Goal: Information Seeking & Learning: Learn about a topic

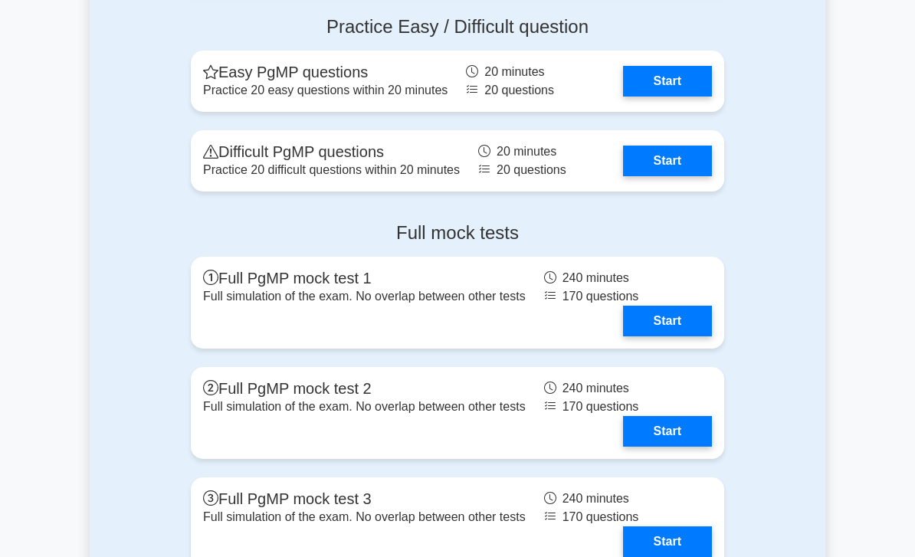
scroll to position [2085, 0]
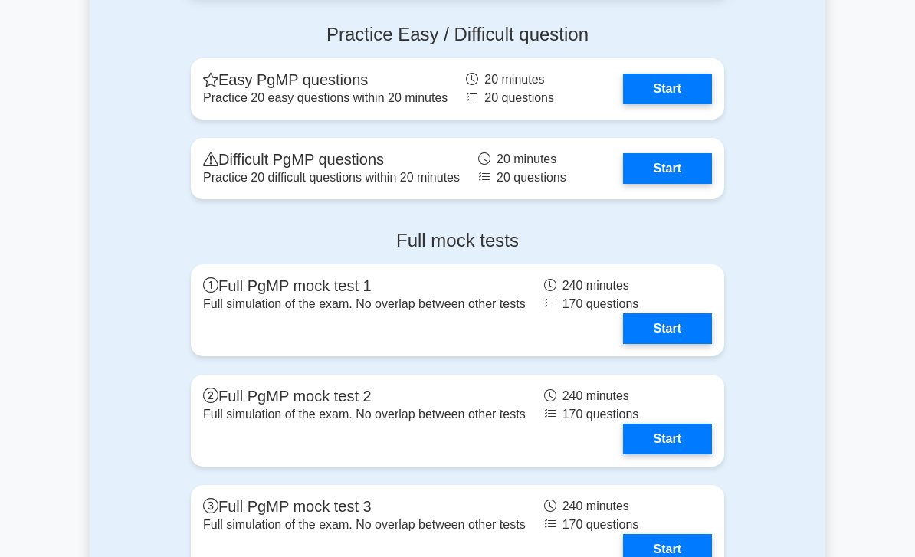
click at [676, 104] on link "Start" at bounding box center [667, 89] width 89 height 31
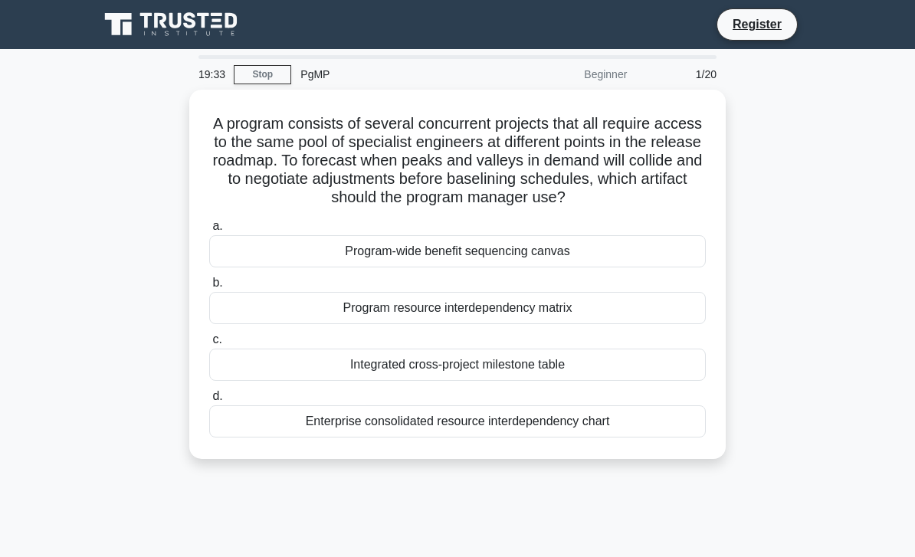
click at [616, 324] on div "Program resource interdependency matrix" at bounding box center [457, 308] width 497 height 32
click at [209, 288] on input "b. Program resource interdependency matrix" at bounding box center [209, 283] width 0 height 10
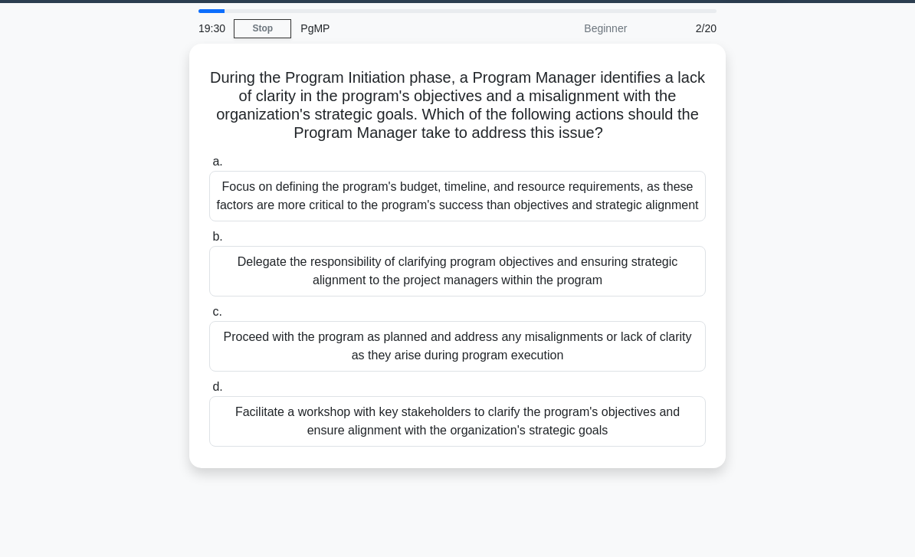
scroll to position [35, 0]
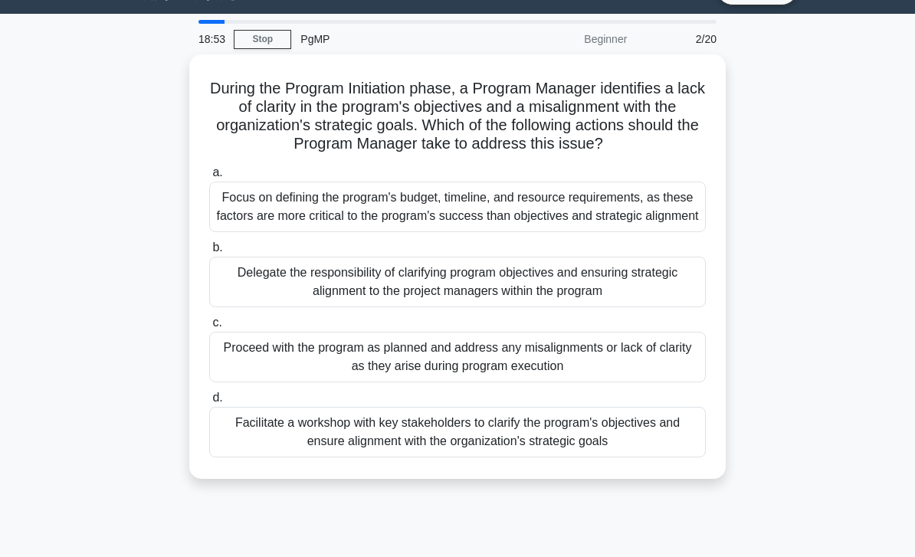
click at [583, 458] on div "Facilitate a workshop with key stakeholders to clarify the program's objectives…" at bounding box center [457, 432] width 497 height 51
click at [209, 403] on input "d. Facilitate a workshop with key stakeholders to clarify the program's objecti…" at bounding box center [209, 398] width 0 height 10
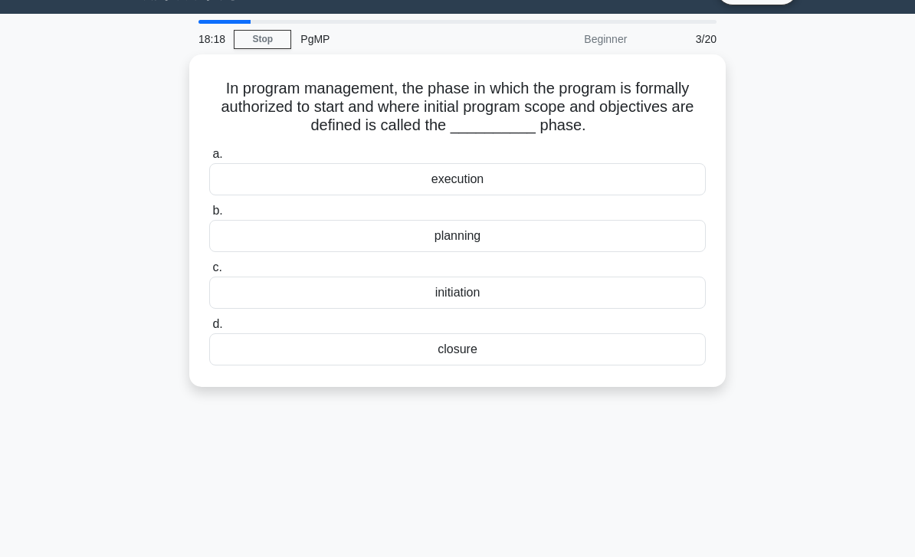
click at [504, 292] on div "initiation" at bounding box center [457, 293] width 497 height 32
click at [209, 273] on input "c. initiation" at bounding box center [209, 268] width 0 height 10
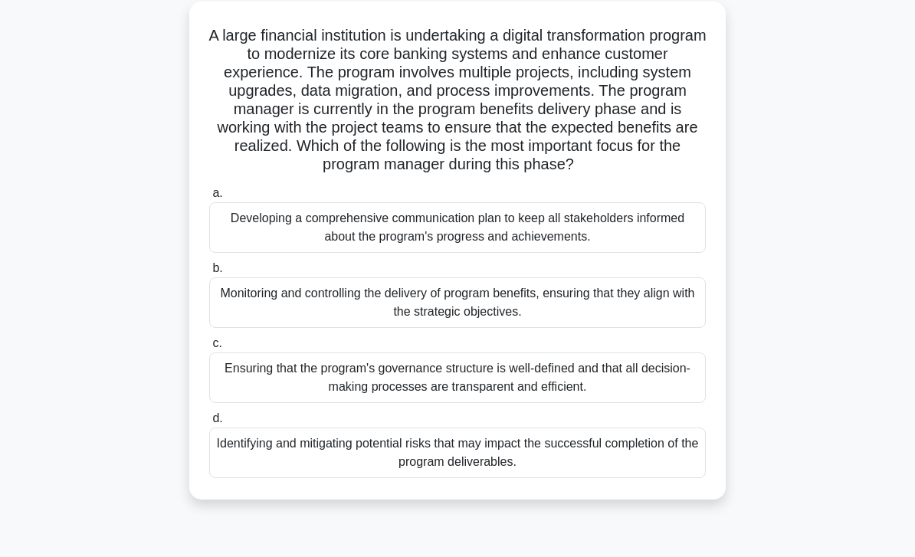
scroll to position [89, 0]
click at [659, 320] on div "Monitoring and controlling the delivery of program benefits, ensuring that they…" at bounding box center [457, 302] width 497 height 51
click at [209, 273] on input "b. Monitoring and controlling the delivery of program benefits, ensuring that t…" at bounding box center [209, 268] width 0 height 10
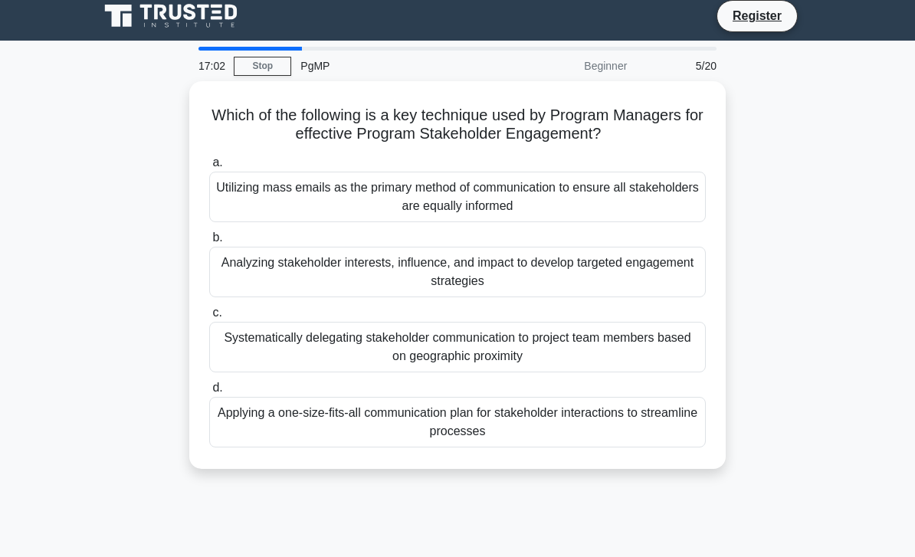
scroll to position [0, 0]
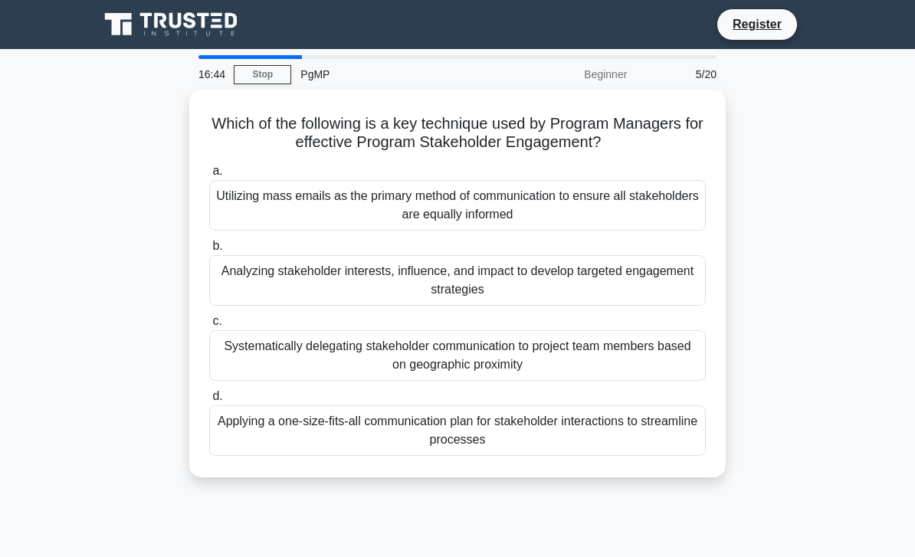
click at [257, 273] on div "Analyzing stakeholder interests, influence, and impact to develop targeted enga…" at bounding box center [457, 280] width 497 height 51
click at [209, 251] on input "b. Analyzing stakeholder interests, influence, and impact to develop targeted e…" at bounding box center [209, 246] width 0 height 10
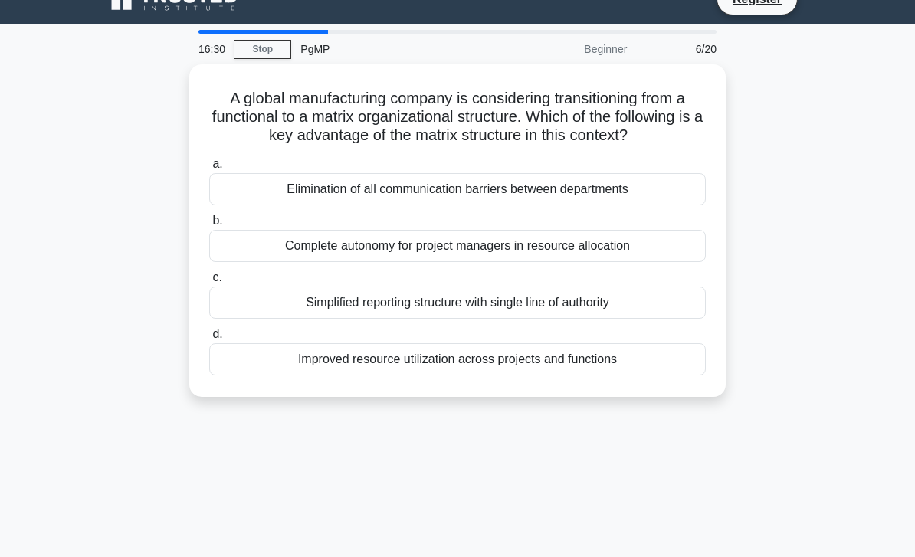
scroll to position [27, 0]
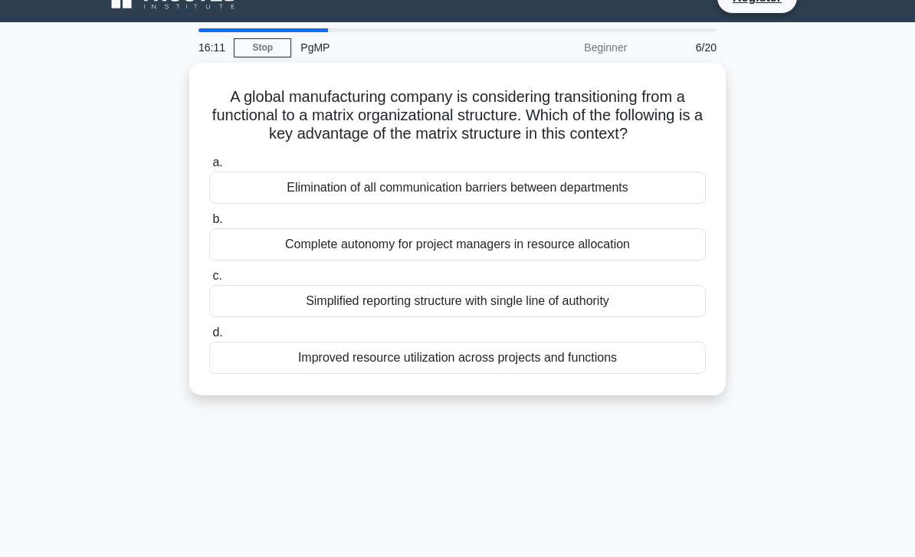
click at [662, 204] on div "Elimination of all communication barriers between departments" at bounding box center [457, 188] width 497 height 32
click at [209, 168] on input "a. Elimination of all communication barriers between departments" at bounding box center [209, 163] width 0 height 10
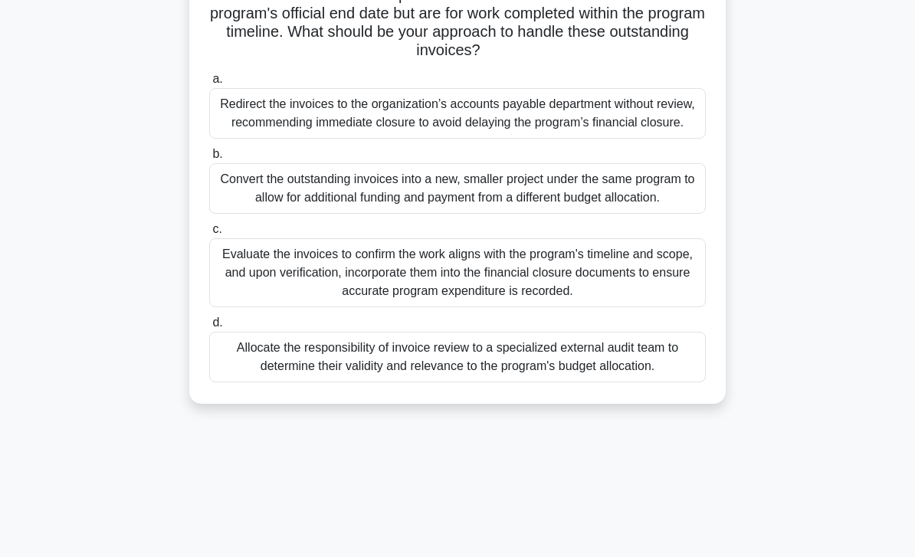
scroll to position [221, 0]
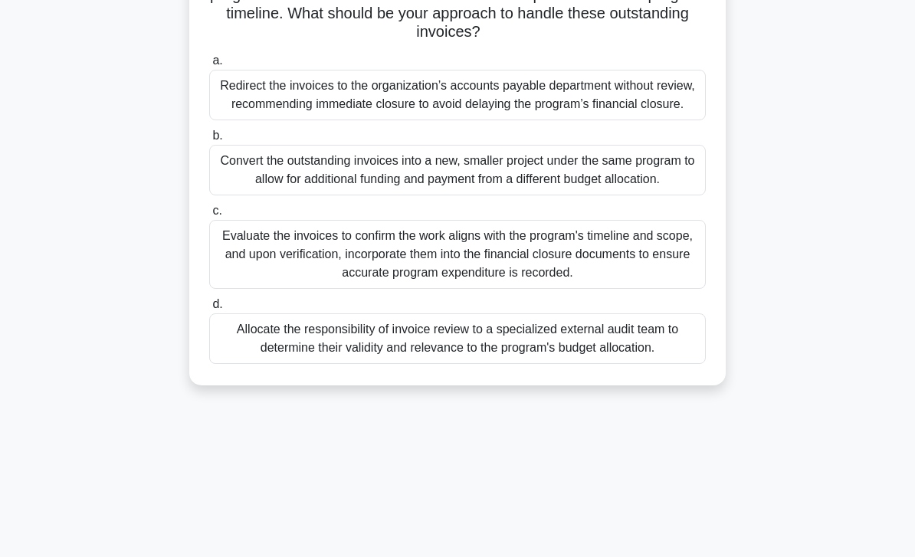
click at [659, 289] on div "Evaluate the invoices to confirm the work aligns with the program's timeline an…" at bounding box center [457, 254] width 497 height 69
click at [209, 216] on input "c. Evaluate the invoices to confirm the work aligns with the program's timeline…" at bounding box center [209, 211] width 0 height 10
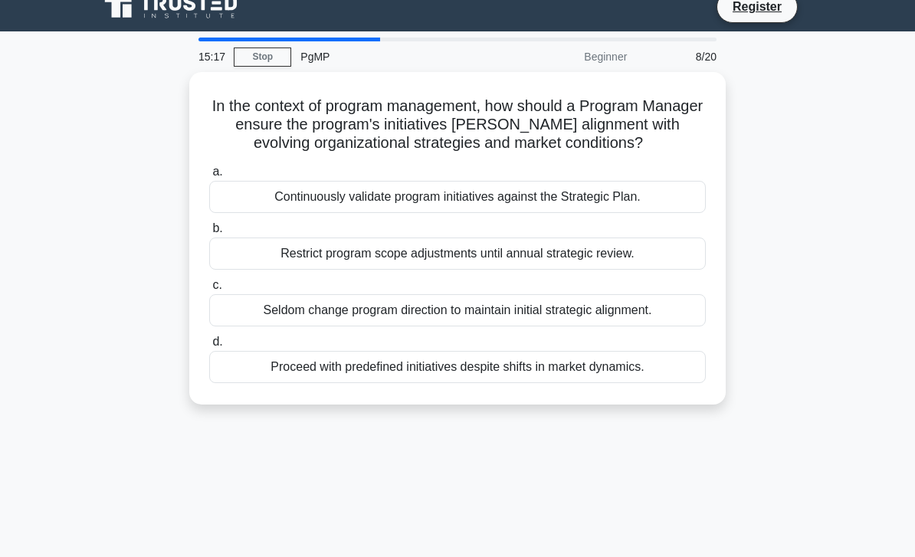
scroll to position [0, 0]
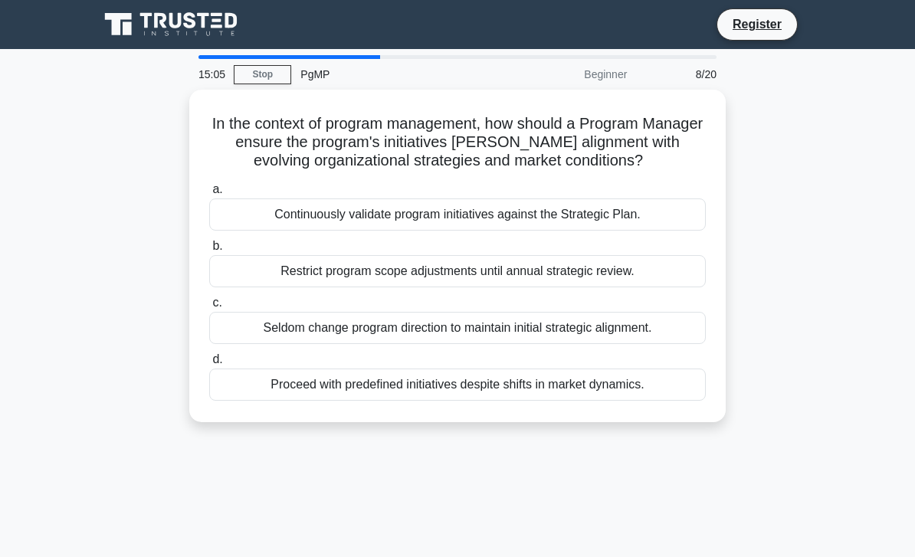
click at [662, 218] on div "Continuously validate program initiatives against the Strategic Plan." at bounding box center [457, 215] width 497 height 32
click at [209, 195] on input "a. Continuously validate program initiatives against the Strategic Plan." at bounding box center [209, 190] width 0 height 10
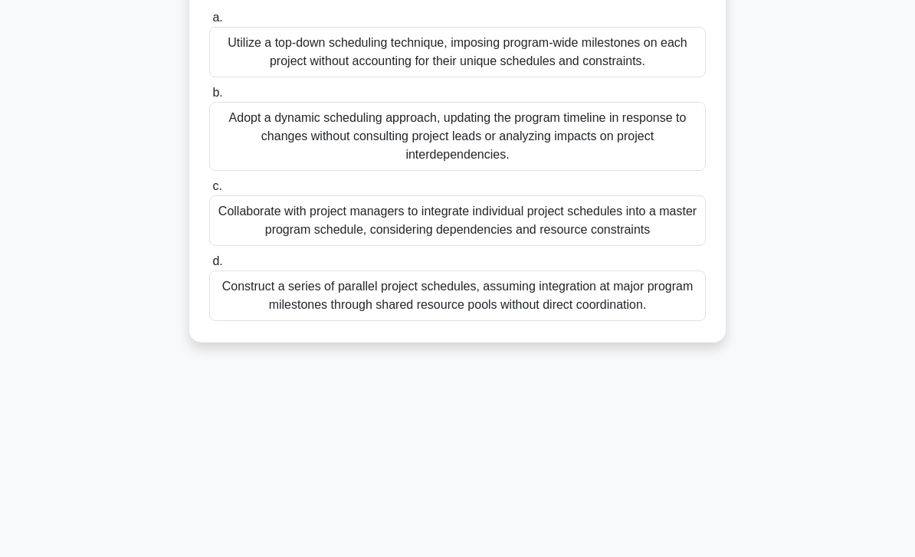
scroll to position [221, 0]
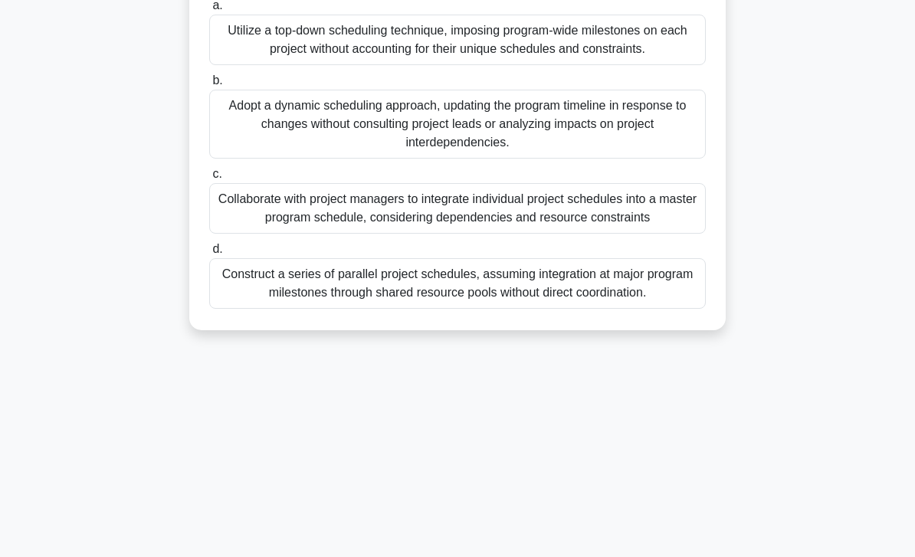
click at [654, 234] on div "Collaborate with project managers to integrate individual project schedules int…" at bounding box center [457, 208] width 497 height 51
click at [209, 179] on input "c. Collaborate with project managers to integrate individual project schedules …" at bounding box center [209, 174] width 0 height 10
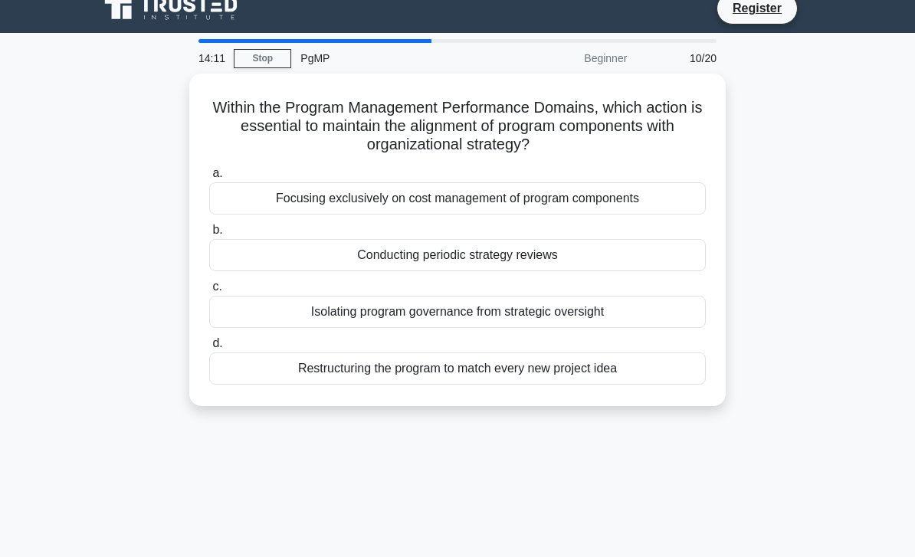
scroll to position [0, 0]
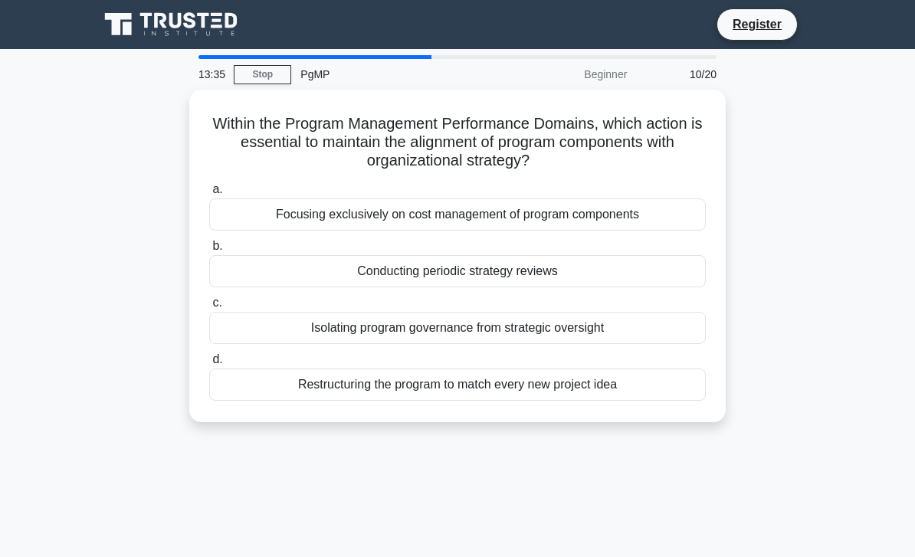
click at [655, 270] on div "Conducting periodic strategy reviews" at bounding box center [457, 271] width 497 height 32
click at [209, 251] on input "b. Conducting periodic strategy reviews" at bounding box center [209, 246] width 0 height 10
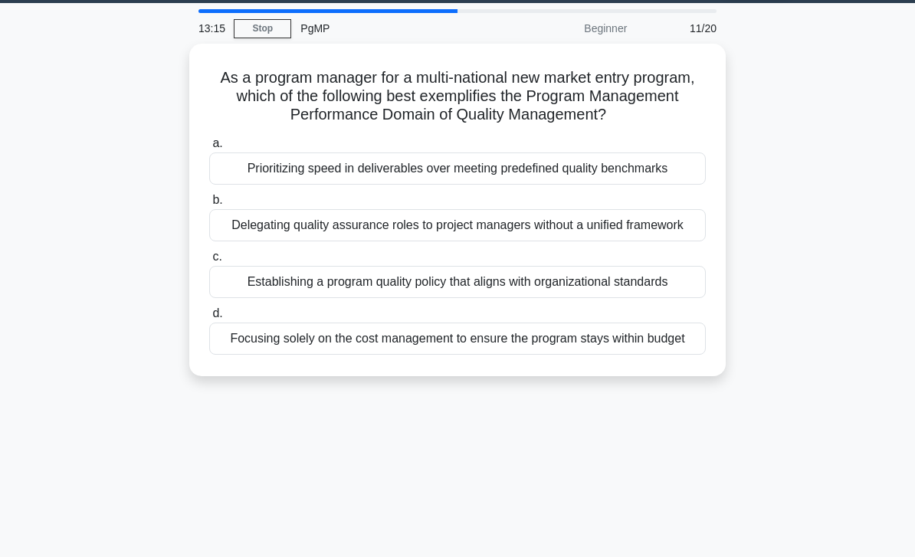
scroll to position [48, 0]
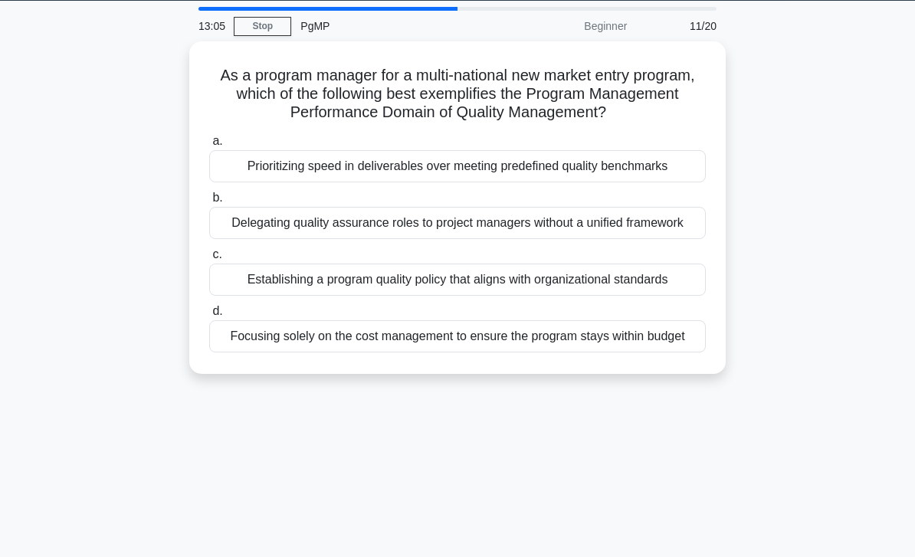
click at [632, 296] on div "Establishing a program quality policy that aligns with organizational standards" at bounding box center [457, 280] width 497 height 32
click at [209, 260] on input "c. Establishing a program quality policy that aligns with organizational standa…" at bounding box center [209, 255] width 0 height 10
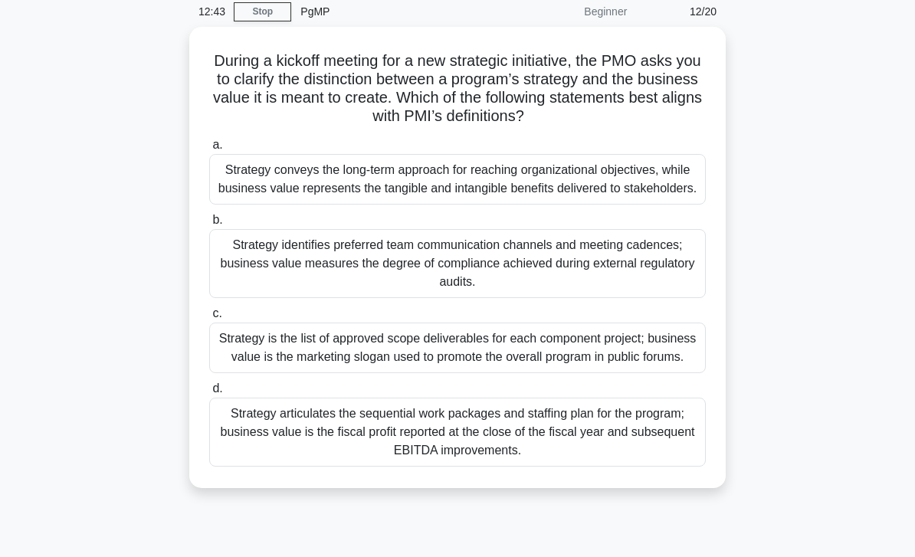
scroll to position [64, 0]
click at [669, 185] on div "Strategy conveys the long-term approach for reaching organizational objectives,…" at bounding box center [457, 178] width 497 height 51
click at [209, 149] on input "a. Strategy conveys the long-term approach for reaching organizational objectiv…" at bounding box center [209, 145] width 0 height 10
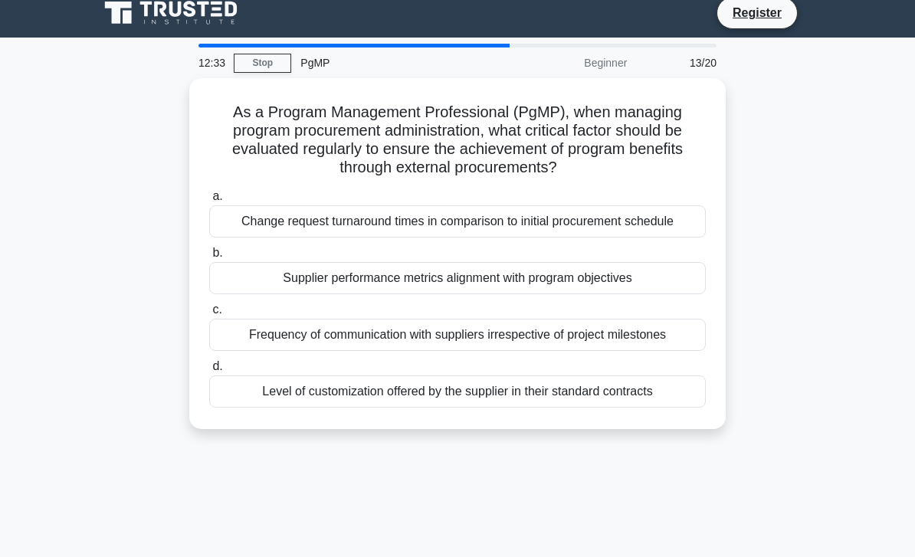
scroll to position [0, 0]
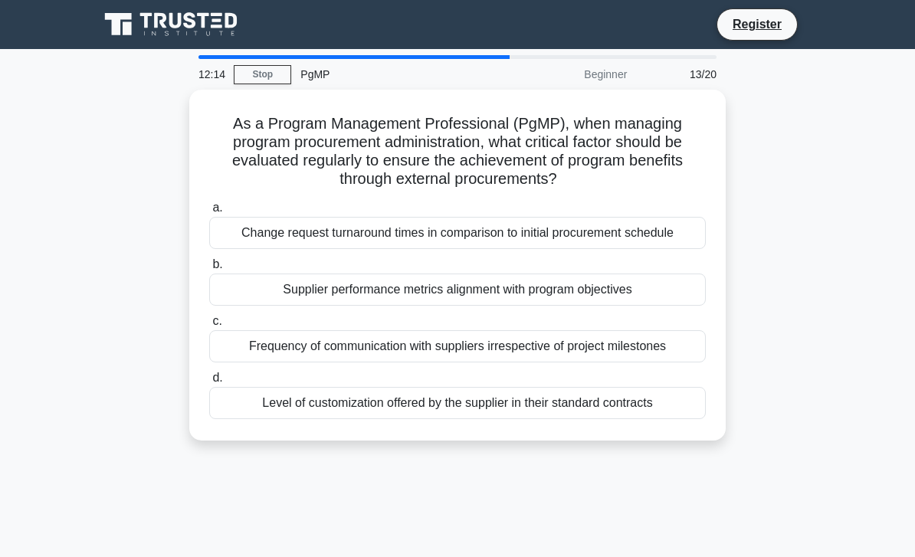
click at [668, 306] on div "Supplier performance metrics alignment with program objectives" at bounding box center [457, 290] width 497 height 32
click at [209, 270] on input "b. Supplier performance metrics alignment with program objectives" at bounding box center [209, 265] width 0 height 10
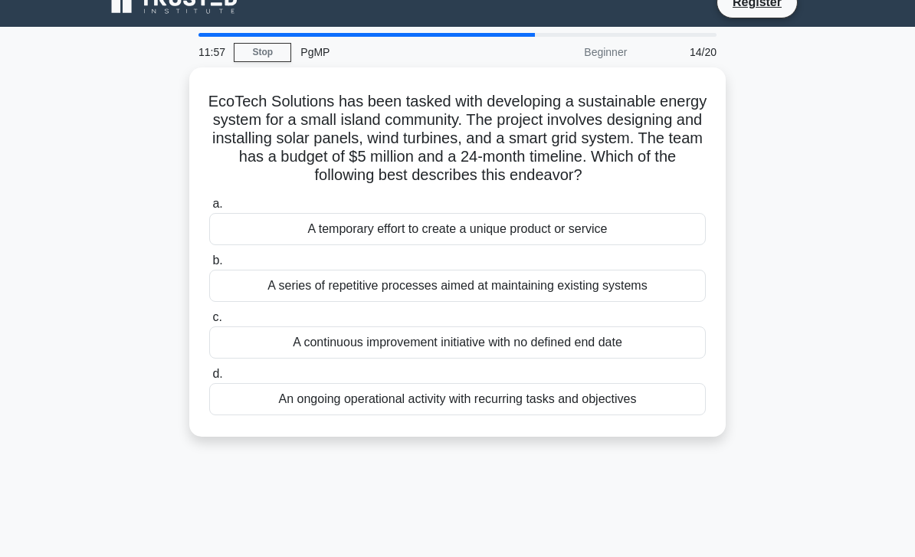
scroll to position [23, 0]
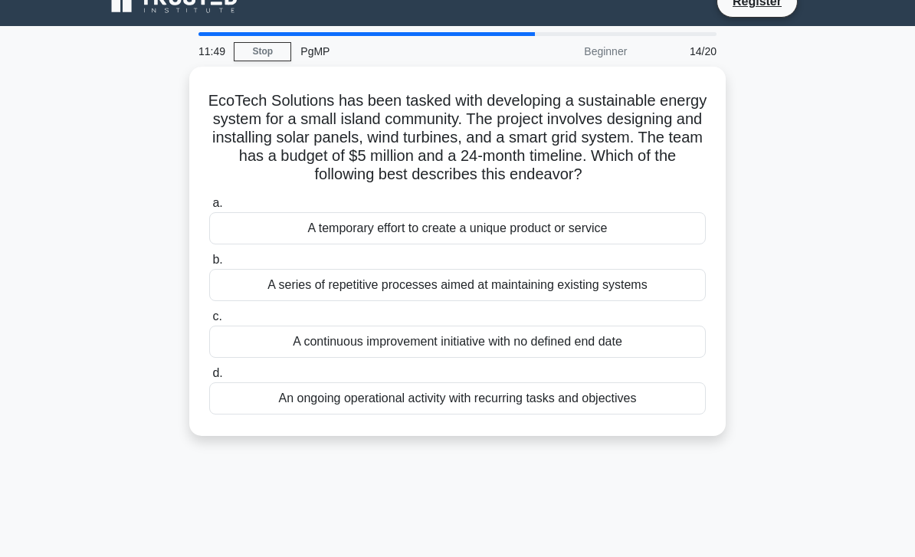
click at [661, 245] on div "A temporary effort to create a unique product or service" at bounding box center [457, 228] width 497 height 32
click at [209, 209] on input "a. A temporary effort to create a unique product or service" at bounding box center [209, 204] width 0 height 10
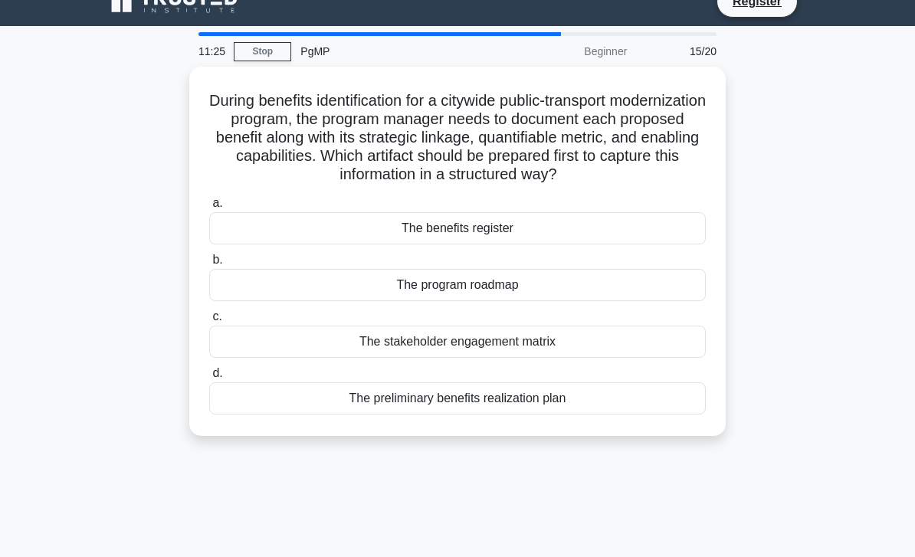
click at [632, 245] on div "The benefits register" at bounding box center [457, 228] width 497 height 32
click at [209, 209] on input "a. The benefits register" at bounding box center [209, 204] width 0 height 10
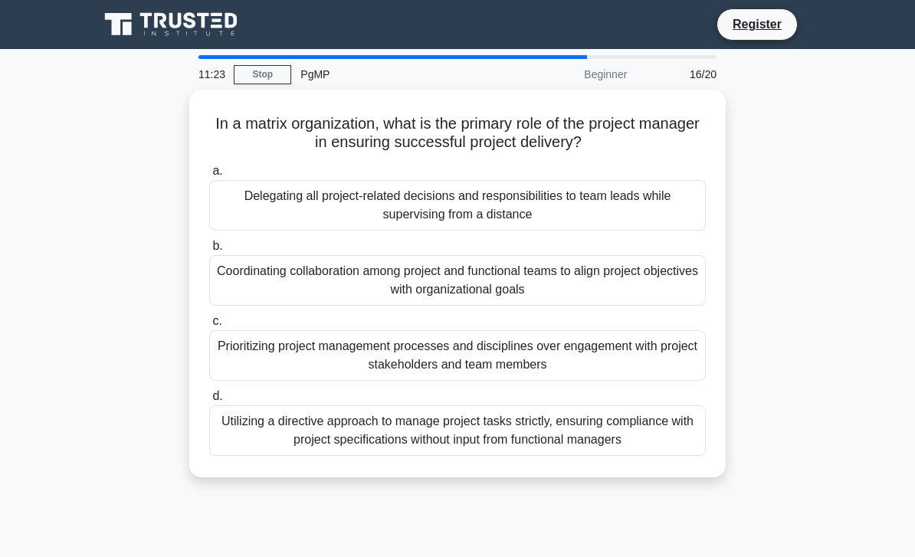
scroll to position [8, 0]
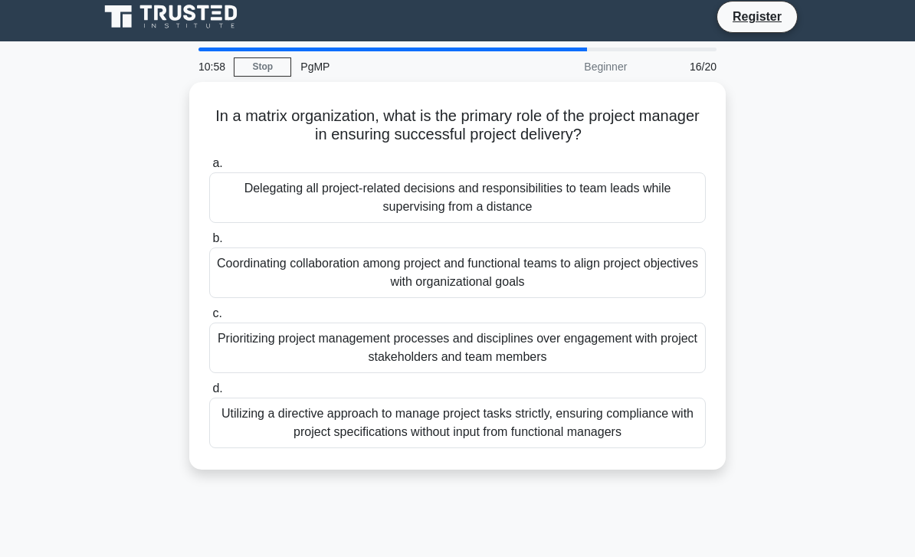
click at [632, 271] on div "Coordinating collaboration among project and functional teams to align project …" at bounding box center [457, 273] width 497 height 51
click at [209, 244] on input "b. Coordinating collaboration among project and functional teams to align proje…" at bounding box center [209, 239] width 0 height 10
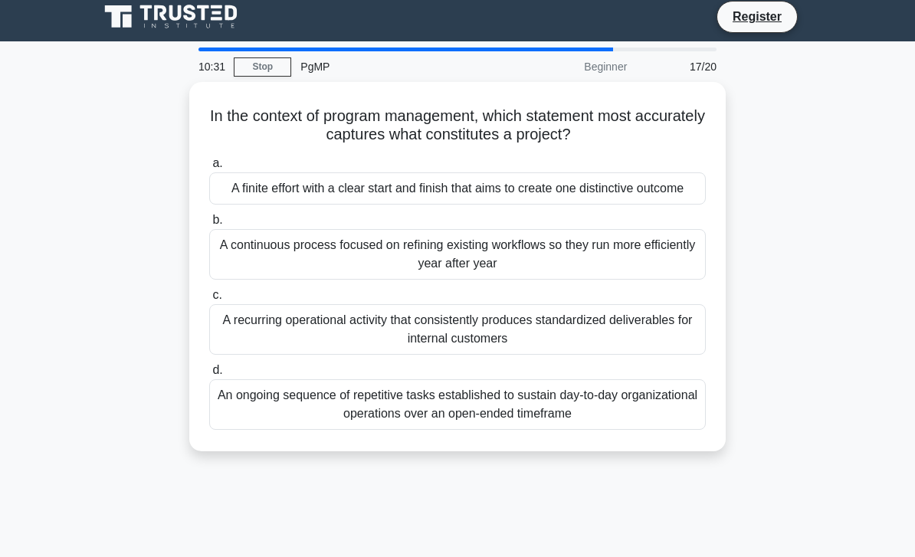
click at [675, 201] on div "A finite effort with a clear start and finish that aims to create one distincti…" at bounding box center [457, 188] width 497 height 32
click at [209, 169] on input "a. A finite effort with a clear start and finish that aims to create one distin…" at bounding box center [209, 164] width 0 height 10
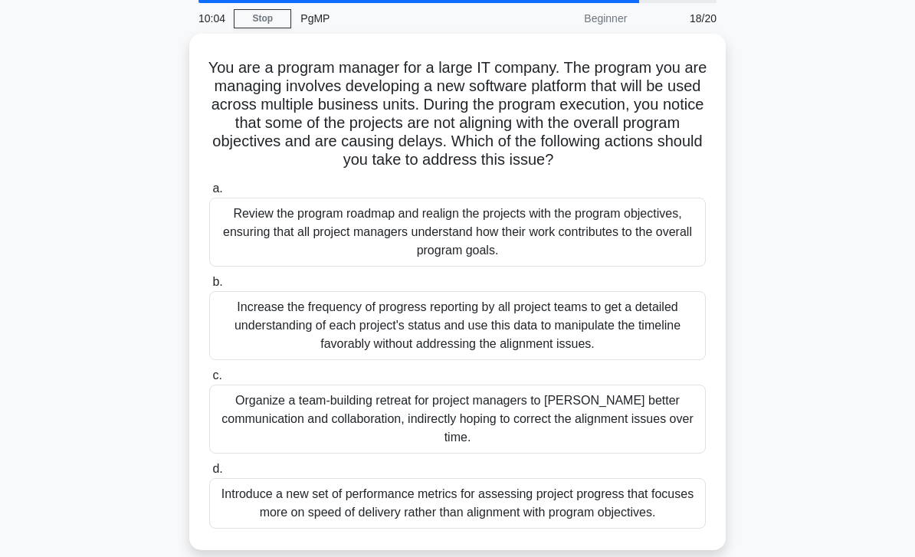
scroll to position [61, 0]
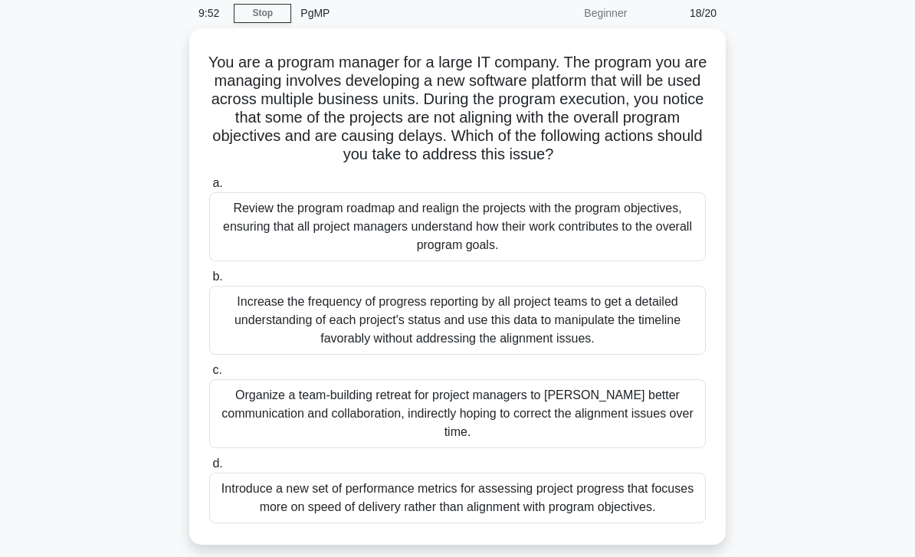
click at [672, 229] on div "Review the program roadmap and realign the projects with the program objectives…" at bounding box center [457, 226] width 497 height 69
click at [209, 189] on input "a. Review the program roadmap and realign the projects with the program objecti…" at bounding box center [209, 184] width 0 height 10
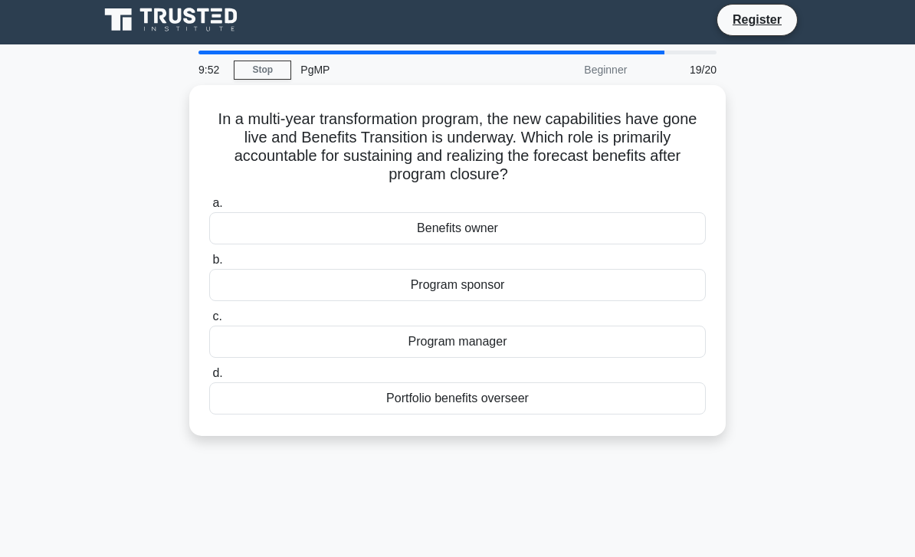
scroll to position [0, 0]
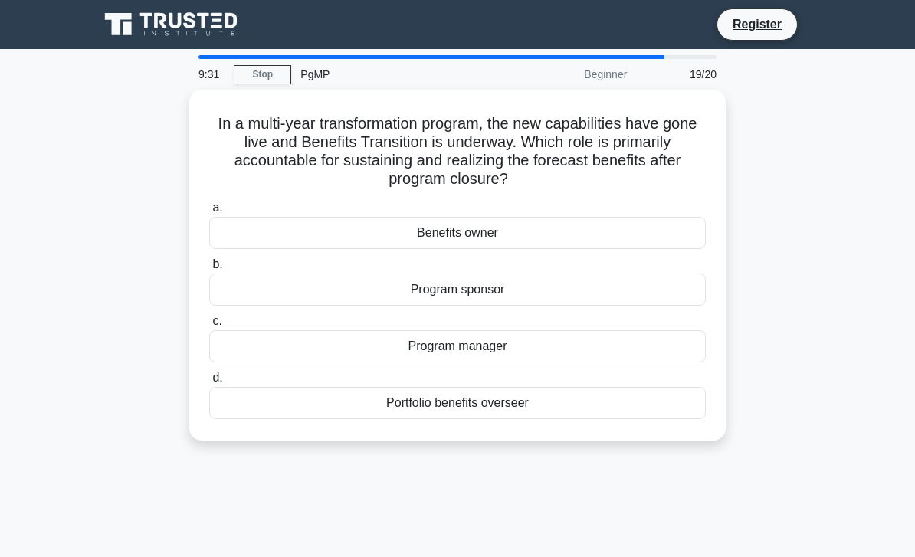
click at [655, 225] on div "Benefits owner" at bounding box center [457, 233] width 497 height 32
click at [209, 213] on input "a. Benefits owner" at bounding box center [209, 208] width 0 height 10
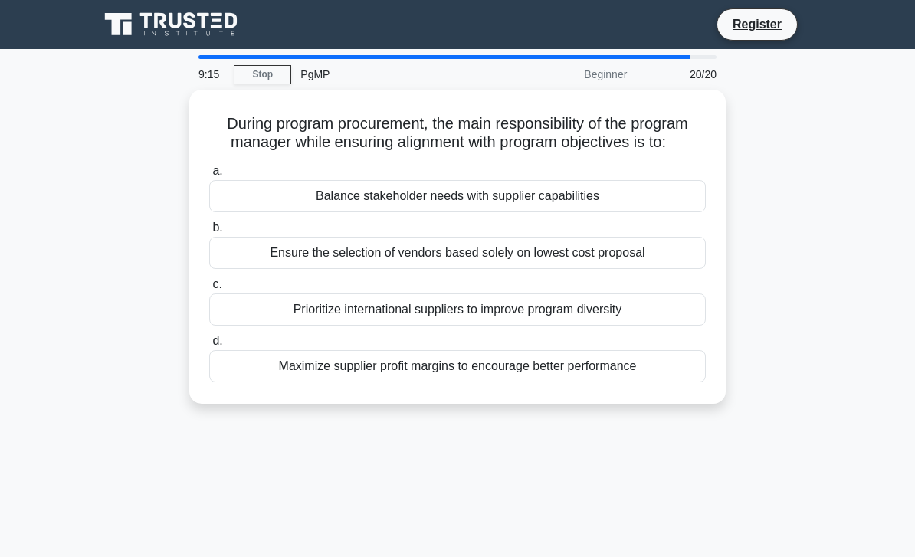
click at [672, 209] on div "Balance stakeholder needs with supplier capabilities" at bounding box center [457, 196] width 497 height 32
click at [209, 176] on input "a. Balance stakeholder needs with supplier capabilities" at bounding box center [209, 171] width 0 height 10
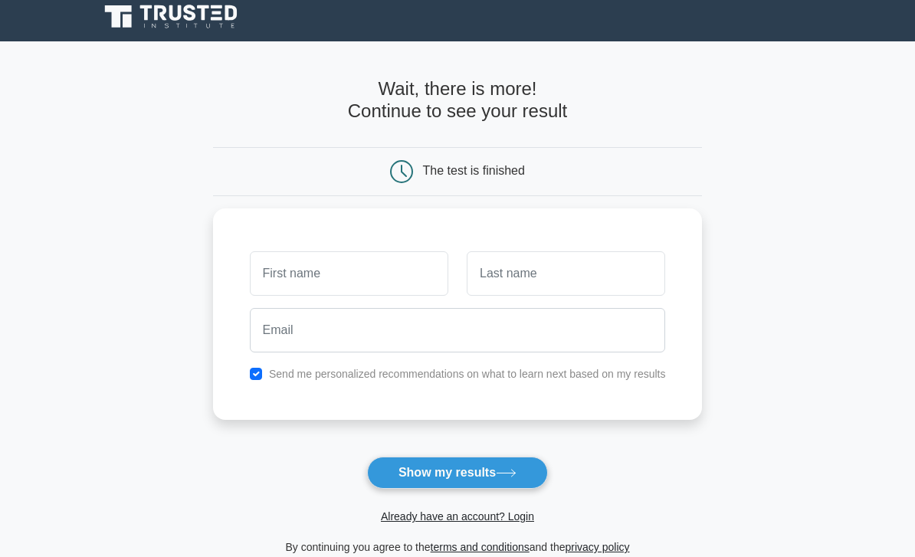
scroll to position [8, 0]
click at [522, 469] on button "Show my results" at bounding box center [457, 473] width 181 height 32
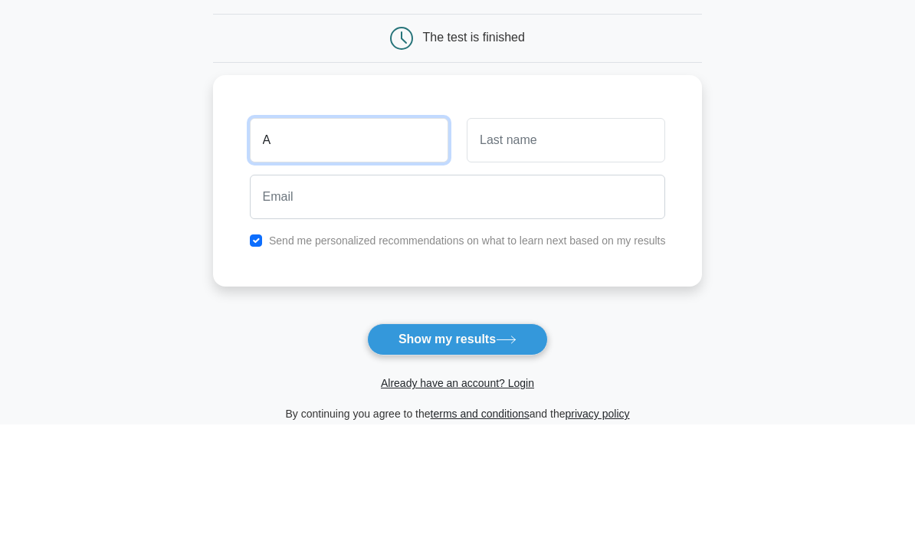
type input "A"
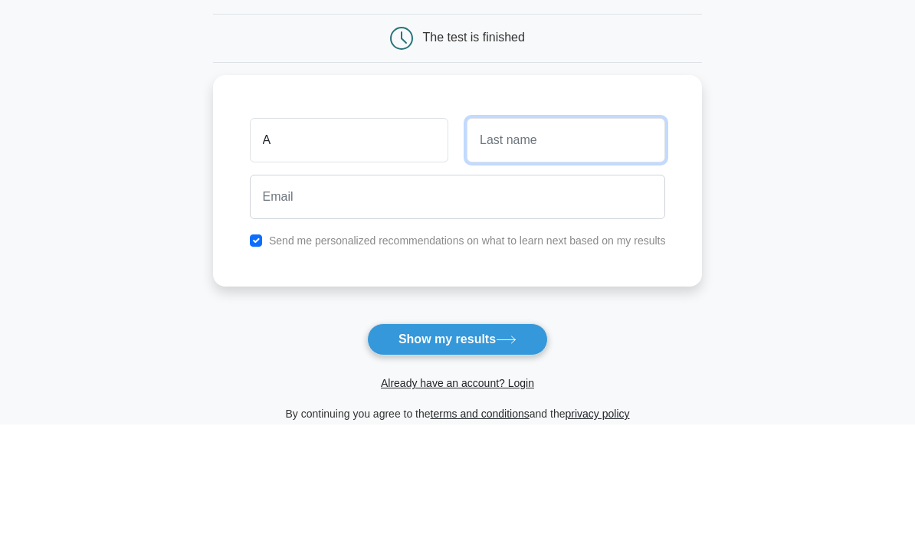
click at [601, 251] on input "text" at bounding box center [566, 273] width 199 height 44
type input "Cha"
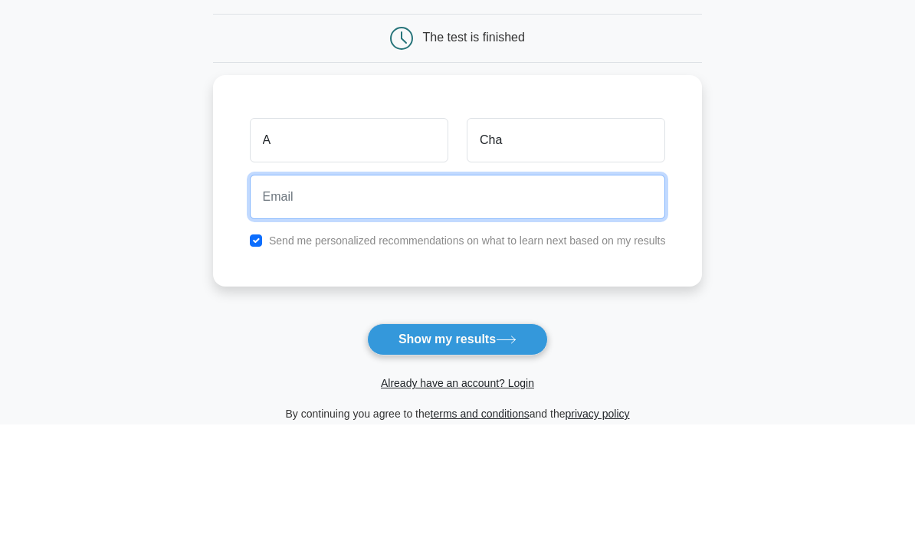
click at [544, 308] on input "email" at bounding box center [458, 330] width 416 height 44
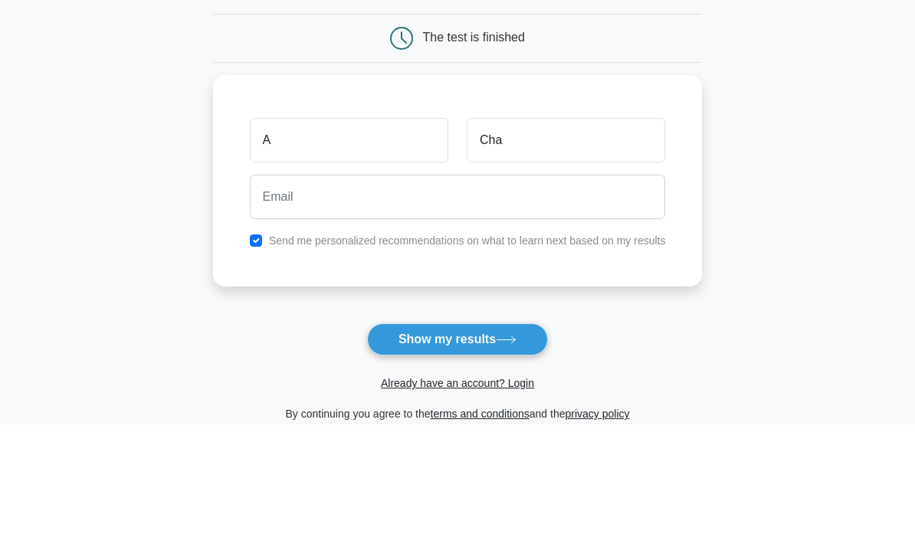
click at [269, 368] on label "Send me personalized recommendations on what to learn next based on my results" at bounding box center [467, 374] width 397 height 12
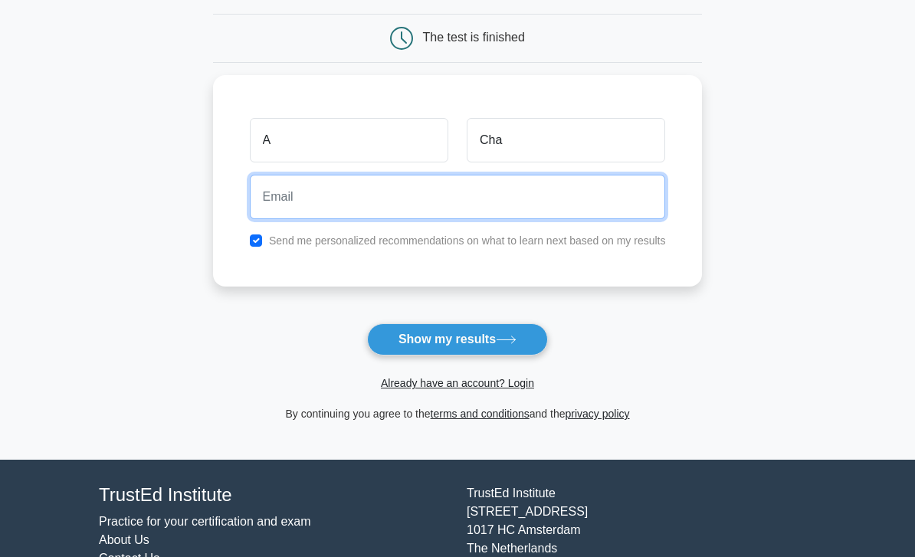
click at [250, 196] on input "email" at bounding box center [458, 197] width 416 height 44
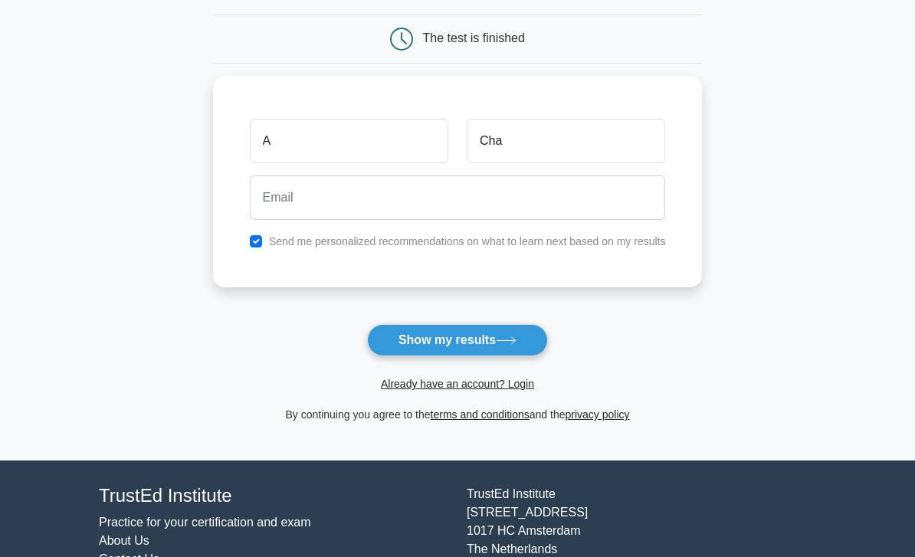
click at [250, 235] on input "checkbox" at bounding box center [256, 241] width 12 height 12
checkbox input "false"
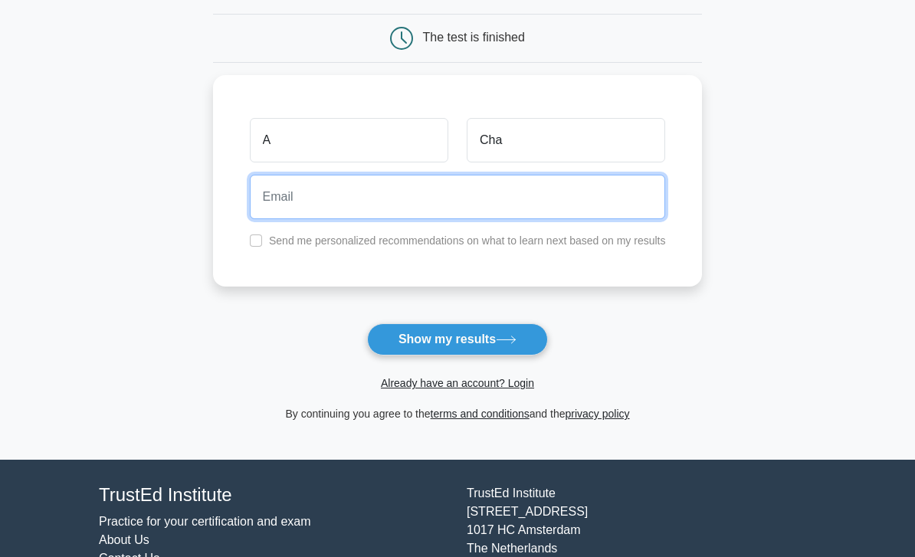
click at [250, 199] on input "email" at bounding box center [458, 197] width 416 height 44
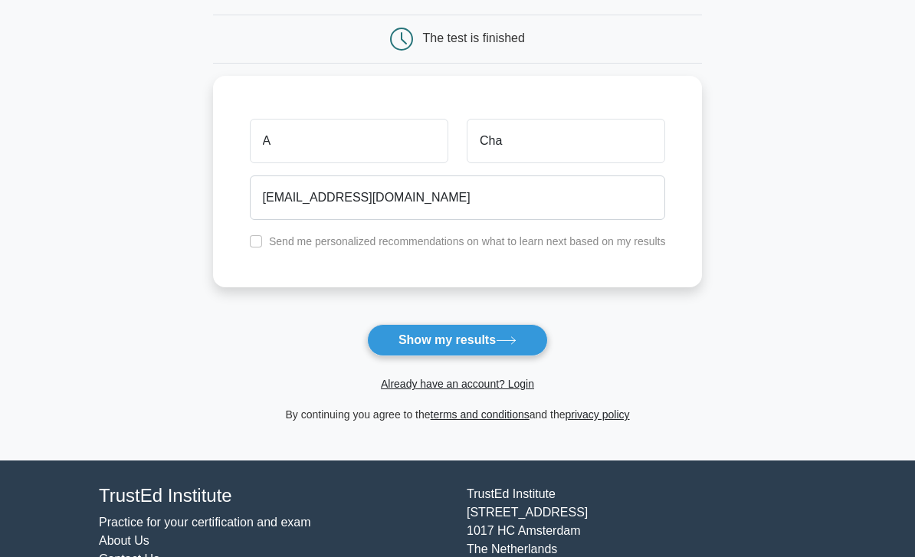
scroll to position [141, 0]
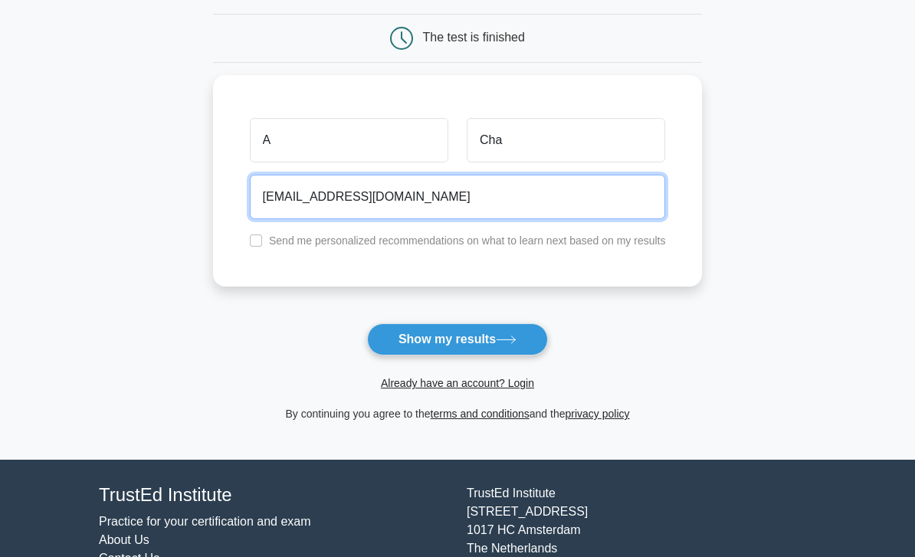
type input "[EMAIL_ADDRESS][DOMAIN_NAME]"
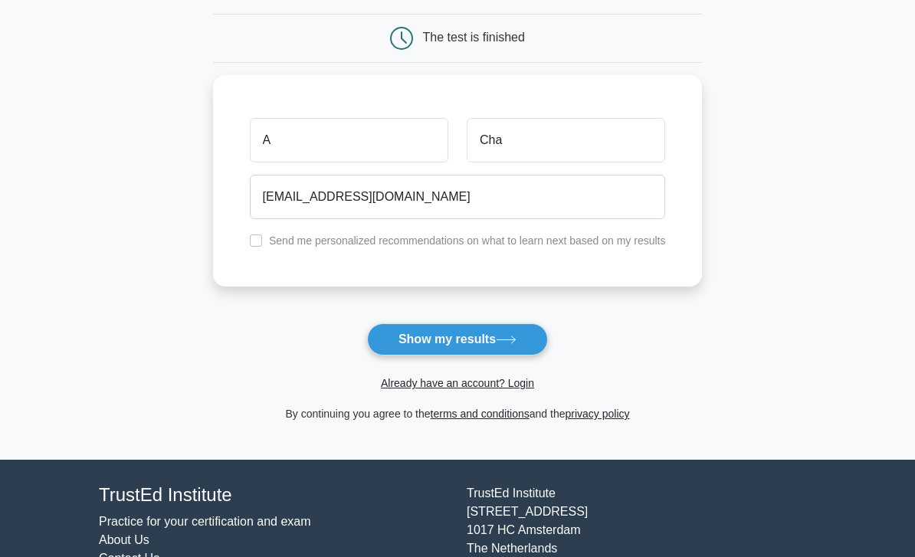
click at [488, 340] on button "Show my results" at bounding box center [457, 340] width 181 height 32
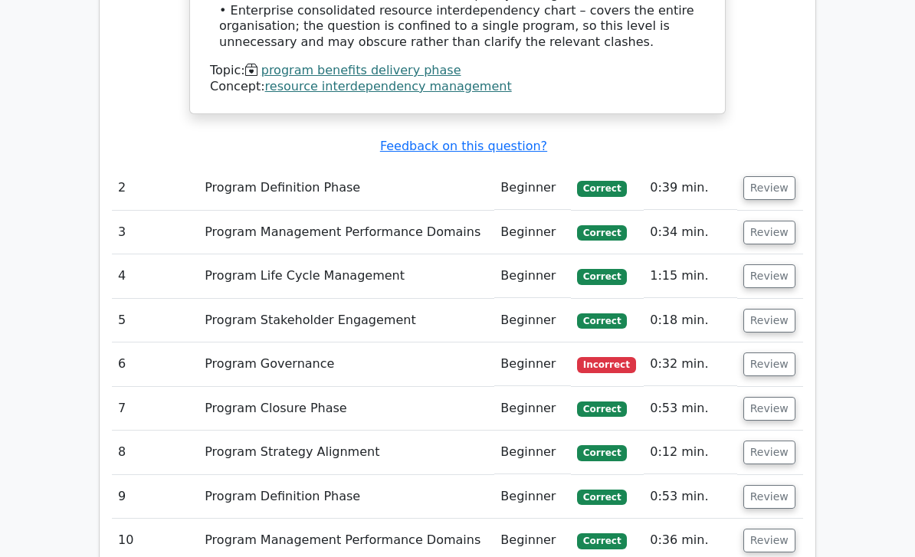
scroll to position [2066, 0]
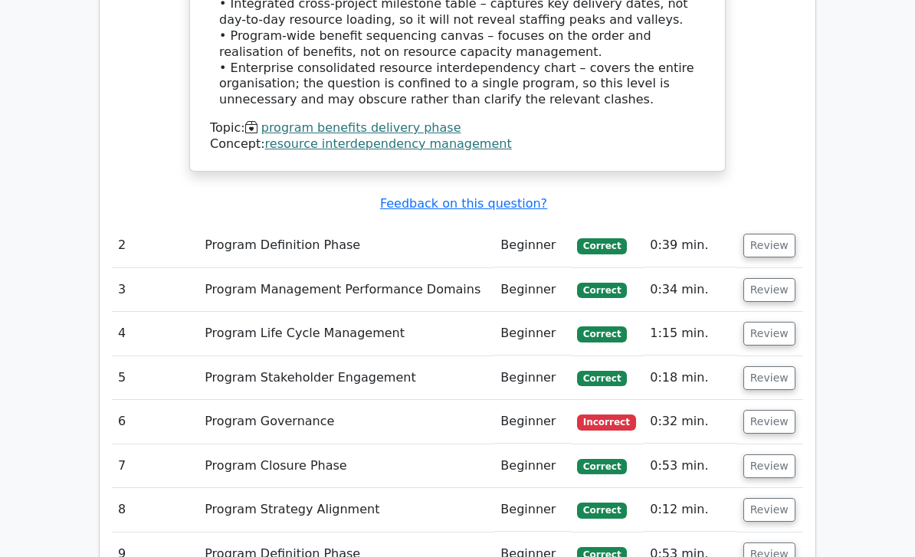
click at [776, 410] on button "Review" at bounding box center [770, 422] width 52 height 24
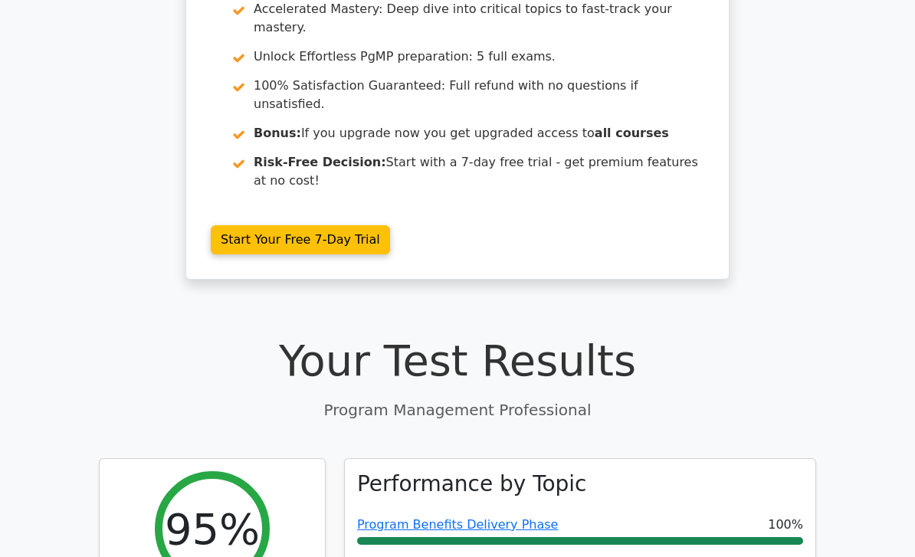
scroll to position [202, 0]
